Goal: Navigation & Orientation: Understand site structure

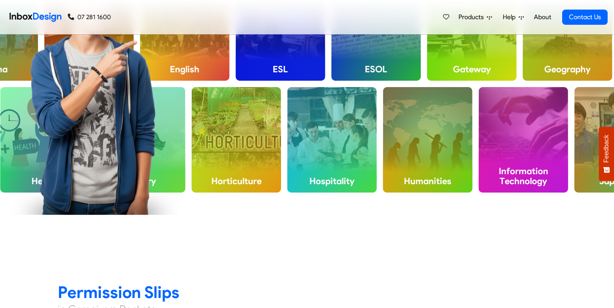
scroll to position [645, 0]
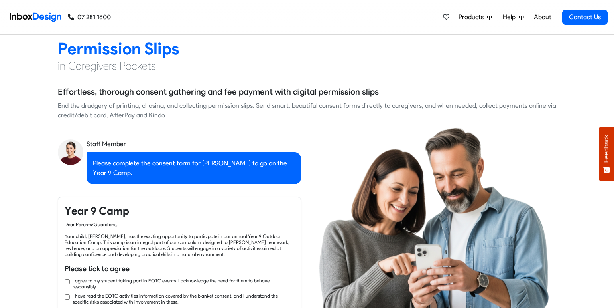
checkbox input "true"
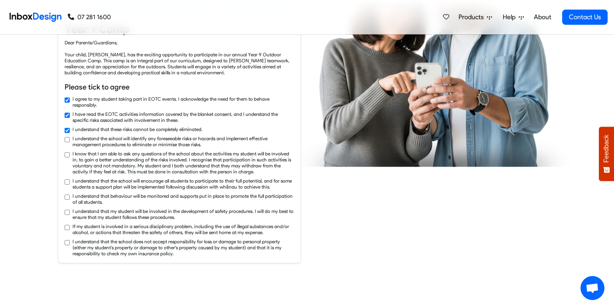
checkbox input "true"
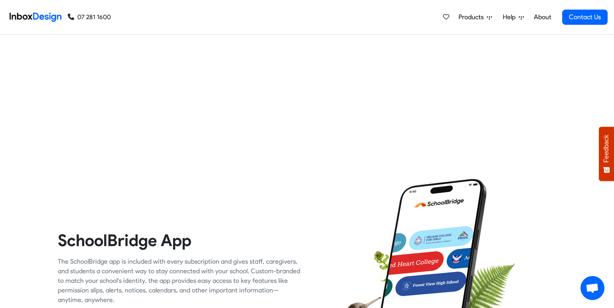
checkbox input "true"
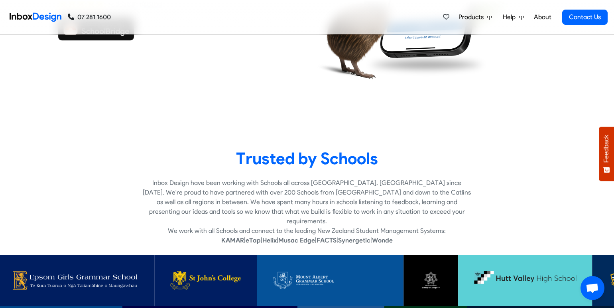
checkbox input "true"
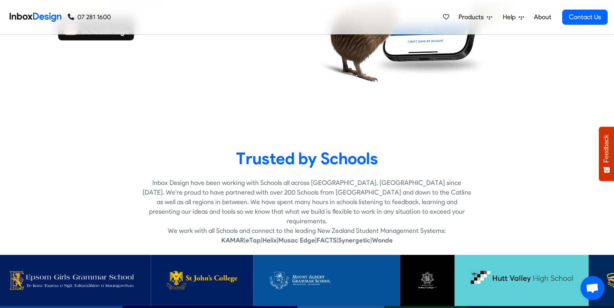
checkbox input "true"
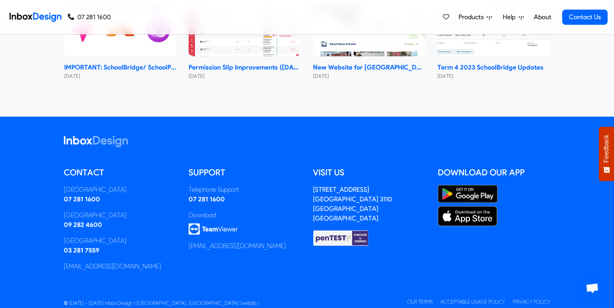
scroll to position [3761, 0]
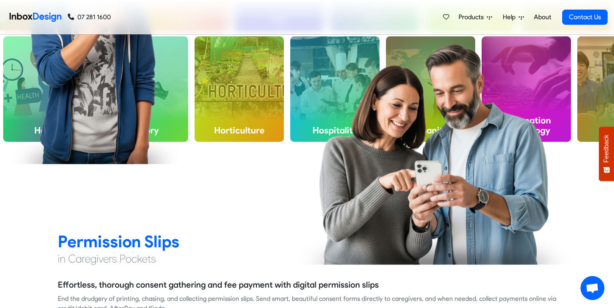
checkbox input "false"
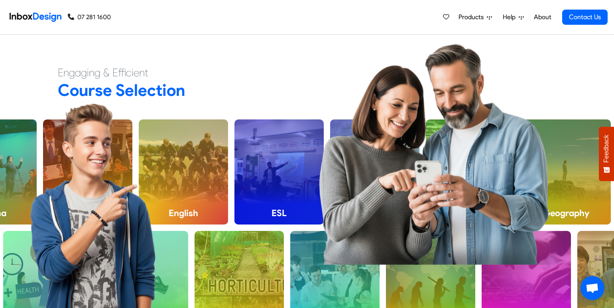
checkbox input "false"
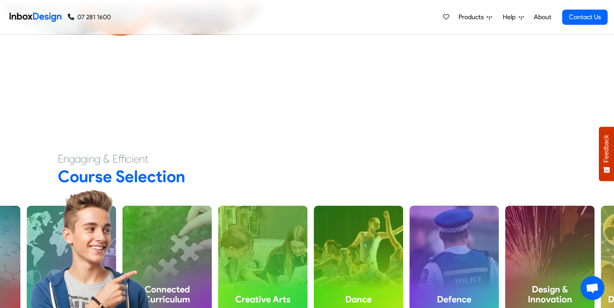
checkbox input "false"
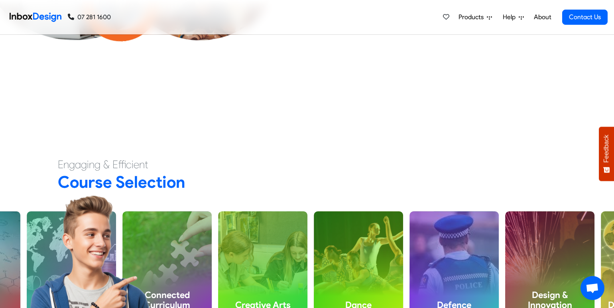
checkbox input "false"
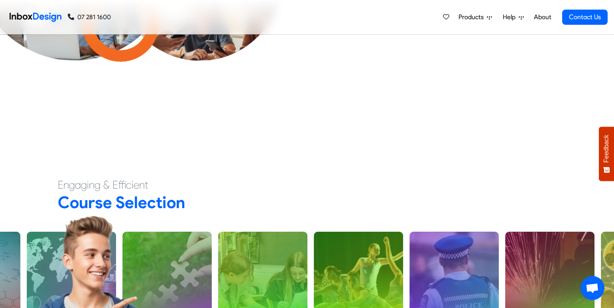
checkbox input "false"
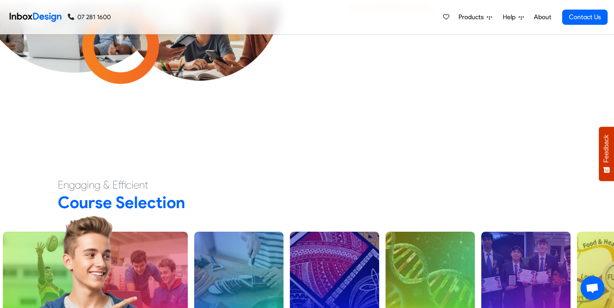
scroll to position [7, 0]
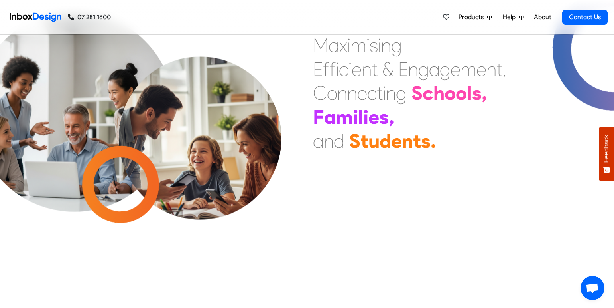
checkbox input "false"
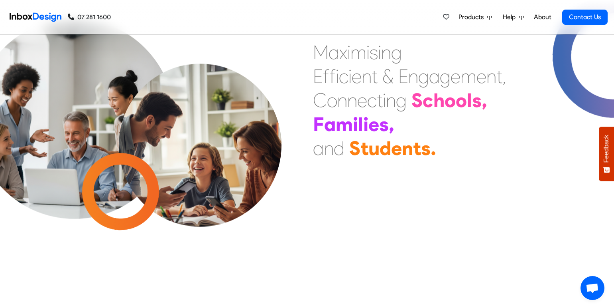
checkbox input "false"
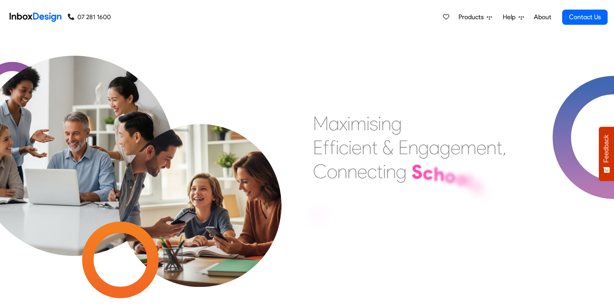
click at [540, 19] on link "About" at bounding box center [543, 17] width 22 height 16
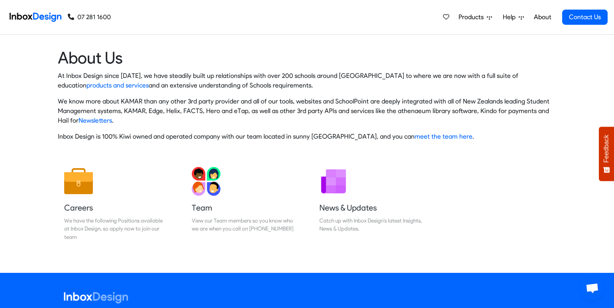
click at [487, 17] on span "Help" at bounding box center [473, 17] width 28 height 10
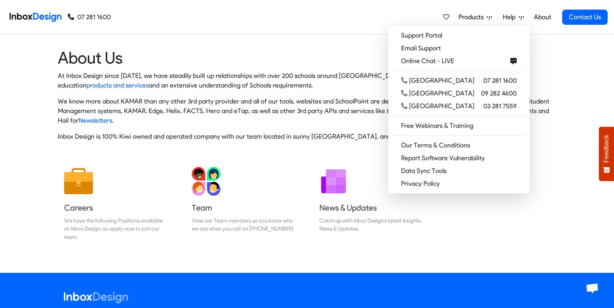
click at [480, 16] on span "Products" at bounding box center [473, 17] width 28 height 10
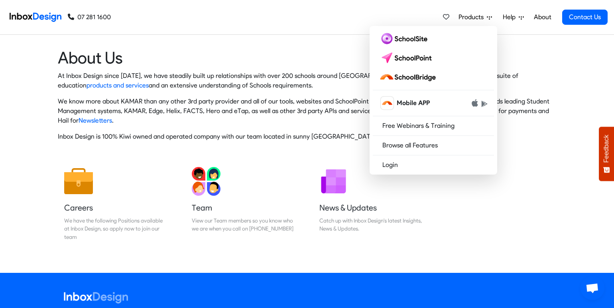
click at [234, 29] on div "Products Mobile APP Free Webinars & Training Browse all Features Login Help Sup…" at bounding box center [359, 17] width 497 height 34
